Goal: Task Accomplishment & Management: Manage account settings

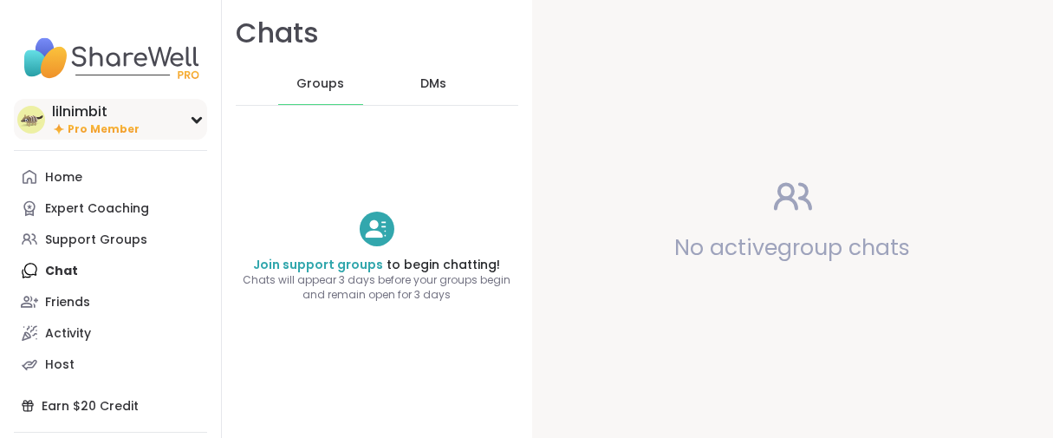
click at [114, 137] on span "Pro Member" at bounding box center [104, 129] width 72 height 15
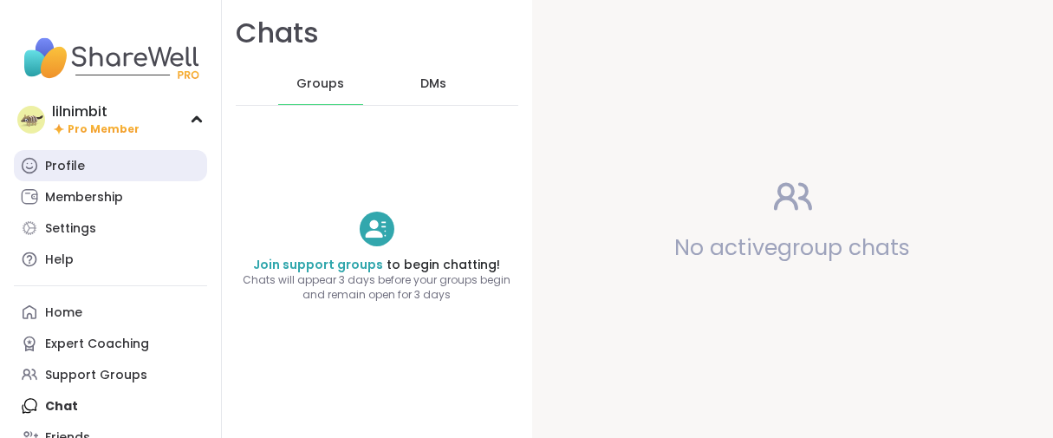
click at [81, 175] on div "Profile" at bounding box center [65, 166] width 40 height 17
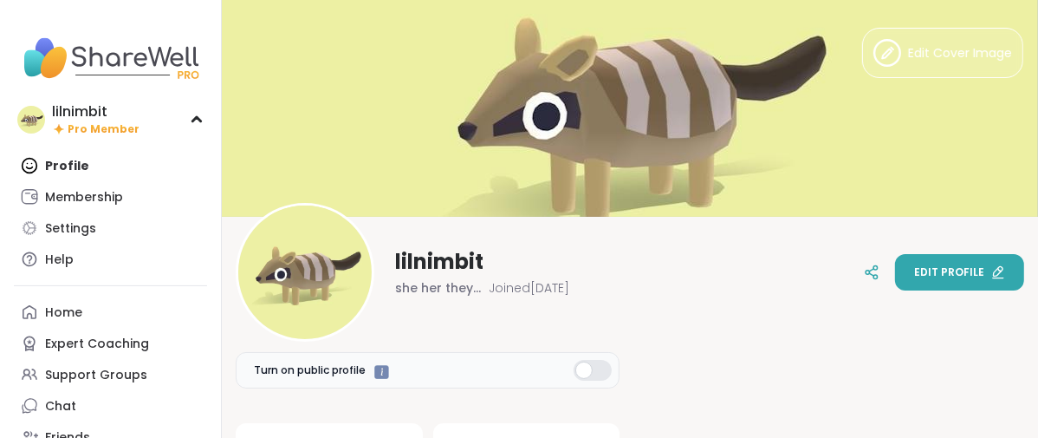
click at [929, 264] on span "Edit profile" at bounding box center [949, 272] width 70 height 16
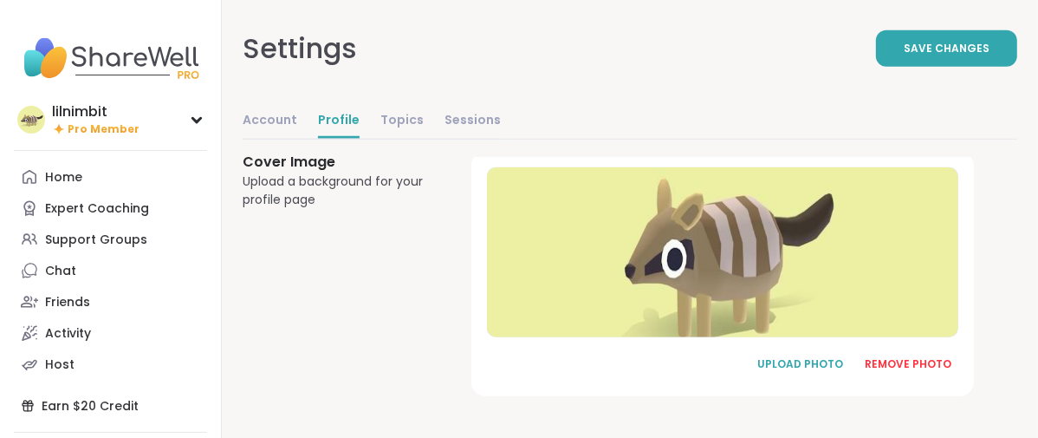
scroll to position [1377, 0]
click at [901, 356] on div "REMOVE PHOTO" at bounding box center [908, 364] width 87 height 16
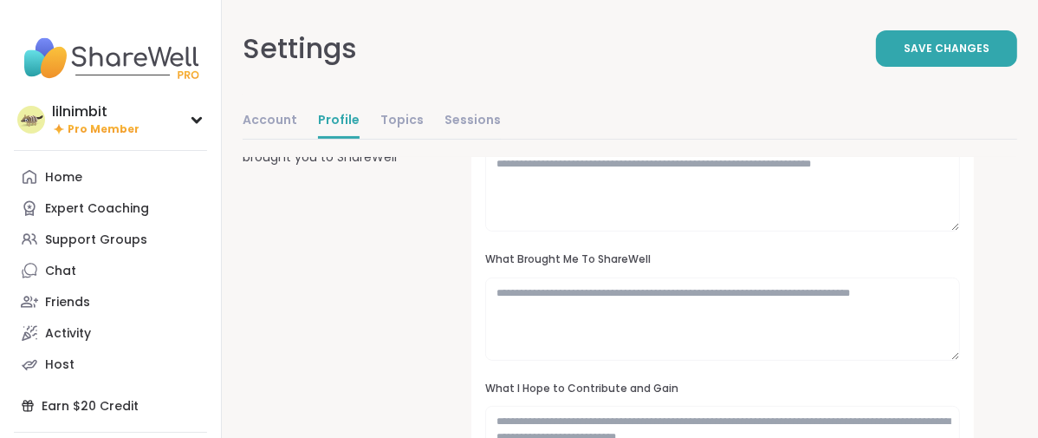
scroll to position [0, 0]
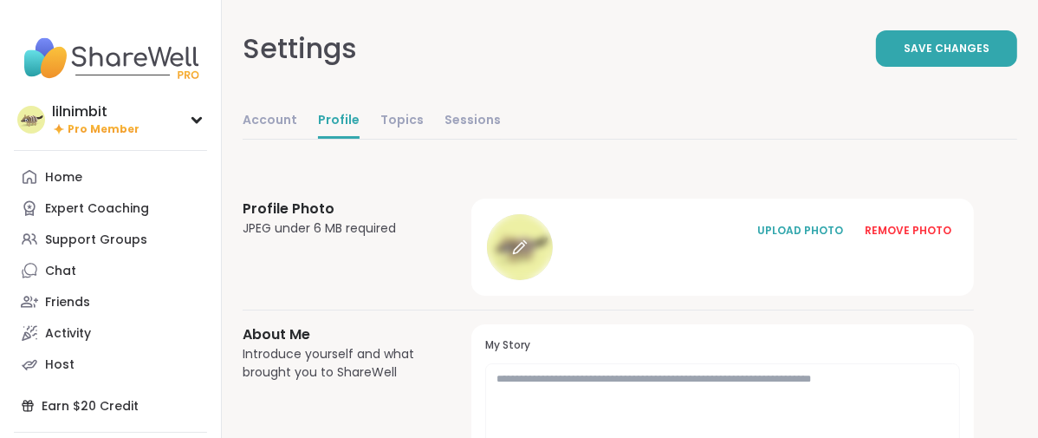
click at [528, 255] on icon at bounding box center [520, 247] width 16 height 16
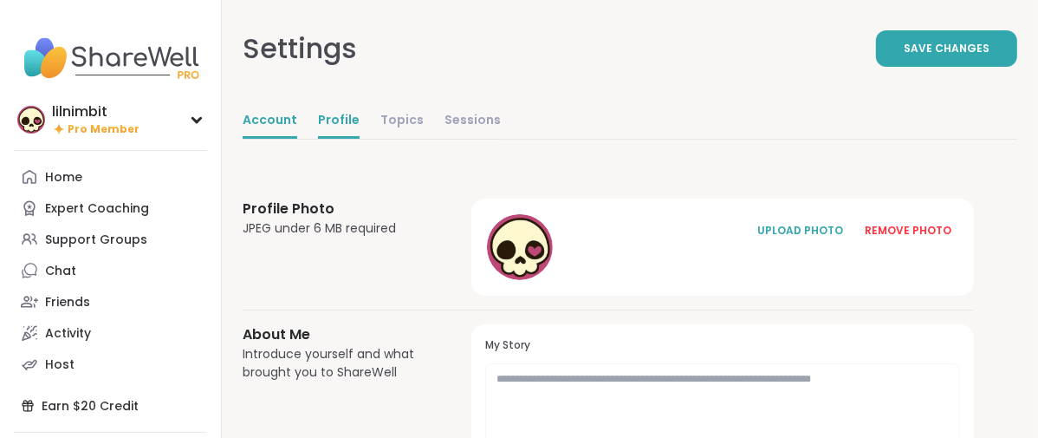
click at [297, 139] on link "Account" at bounding box center [270, 121] width 55 height 35
select select "**"
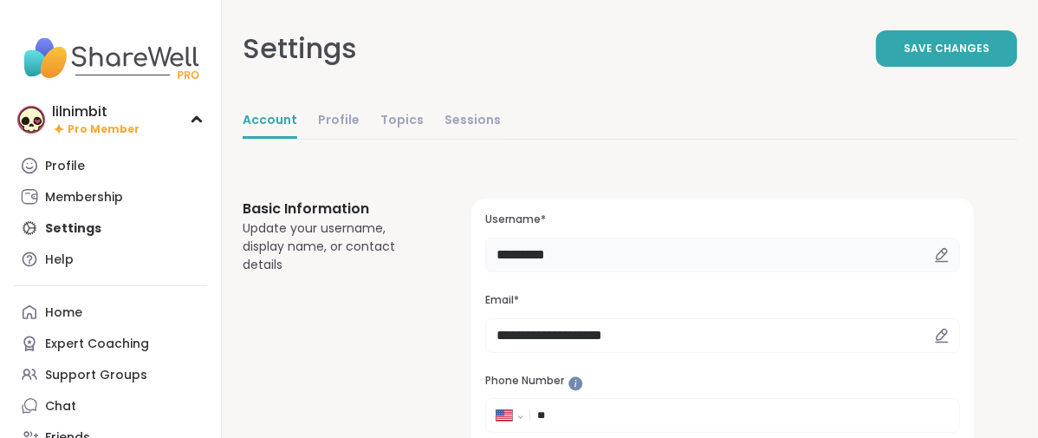
click at [671, 272] on input "*********" at bounding box center [722, 254] width 475 height 35
type input "*"
type input "********"
click at [904, 56] on span "Save Changes" at bounding box center [947, 49] width 86 height 16
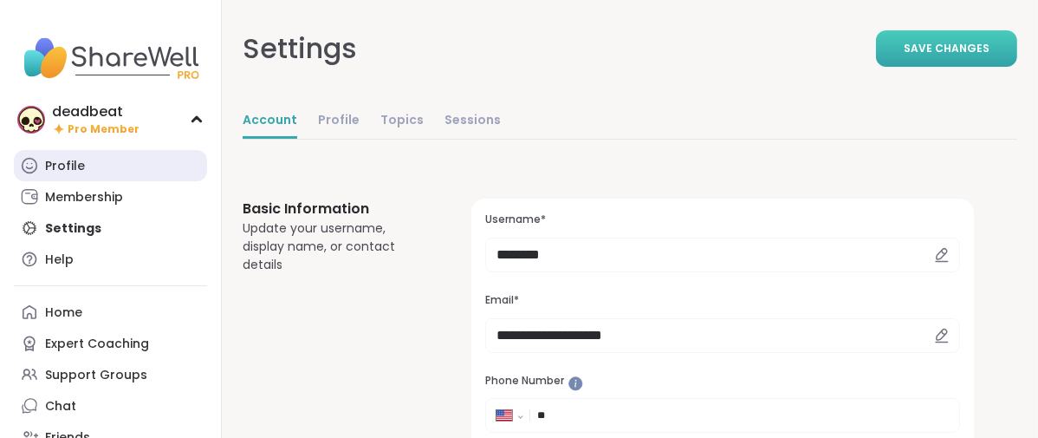
click at [69, 175] on div "Profile" at bounding box center [65, 166] width 40 height 17
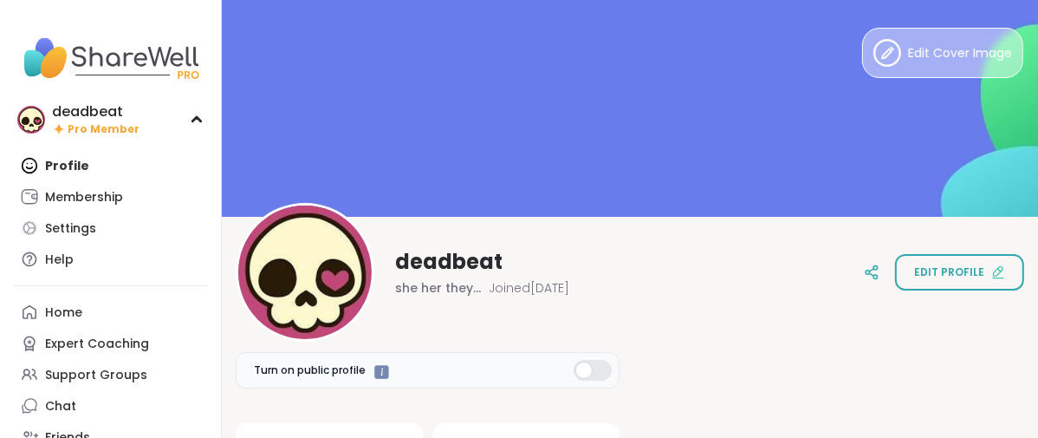
click at [873, 64] on icon at bounding box center [887, 53] width 28 height 28
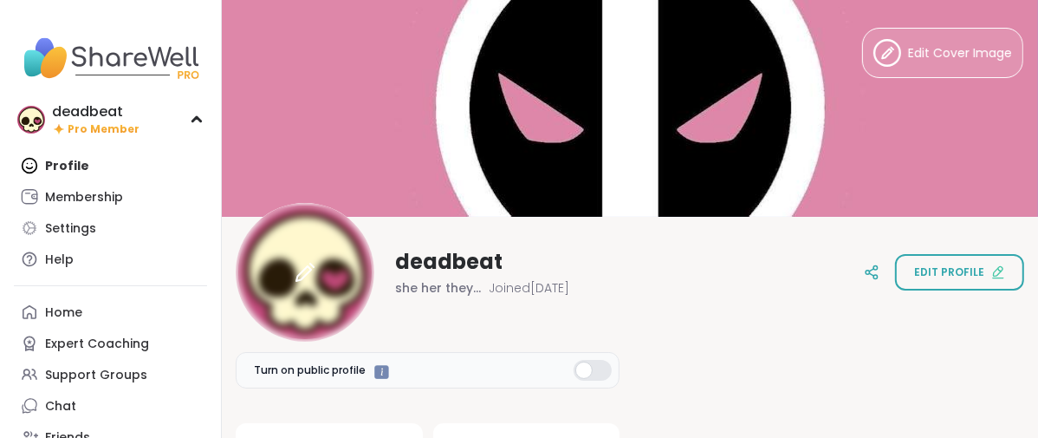
click at [315, 270] on icon at bounding box center [305, 272] width 21 height 21
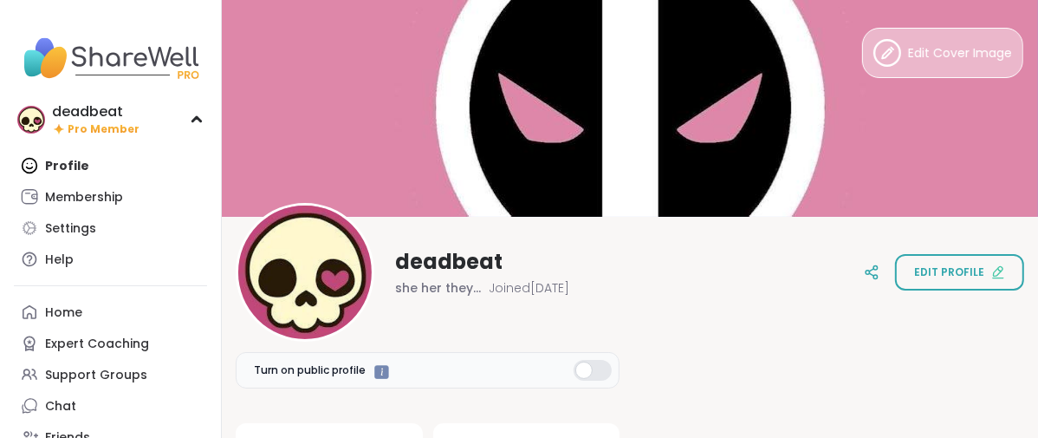
click at [953, 75] on button "Edit Cover Image" at bounding box center [942, 53] width 161 height 50
